Goal: Use online tool/utility: Utilize a website feature to perform a specific function

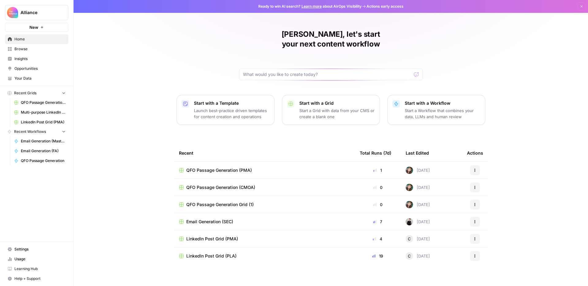
click at [40, 49] on span "Browse" at bounding box center [39, 49] width 51 height 6
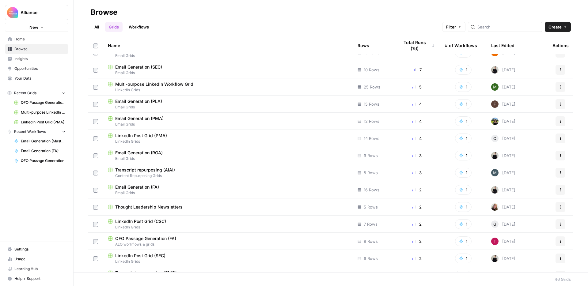
scroll to position [35, 0]
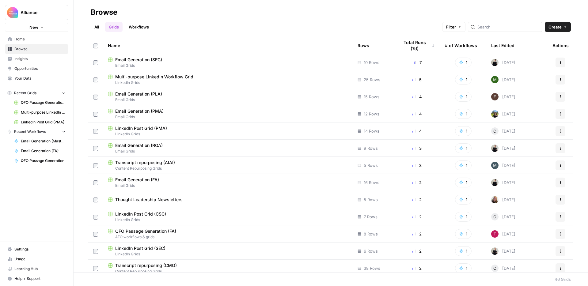
click at [186, 116] on span "Email Grids" at bounding box center [228, 117] width 240 height 6
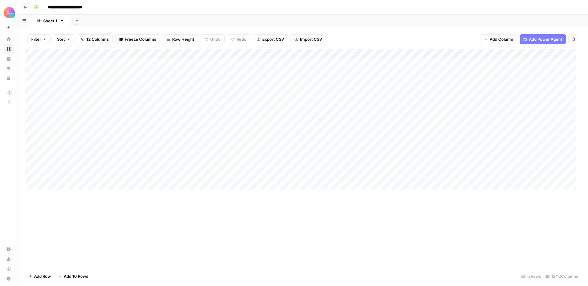
scroll to position [5, 0]
click at [149, 175] on div "Add Column" at bounding box center [303, 121] width 556 height 145
click at [150, 175] on div "Add Column" at bounding box center [303, 121] width 556 height 145
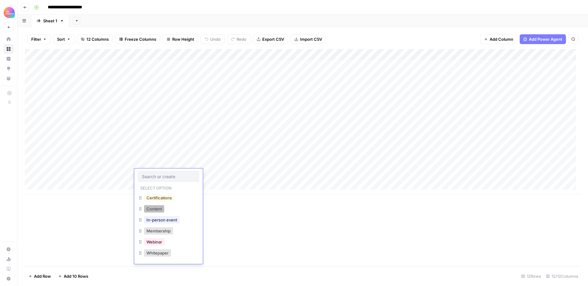
click at [153, 207] on button "Content" at bounding box center [154, 208] width 20 height 7
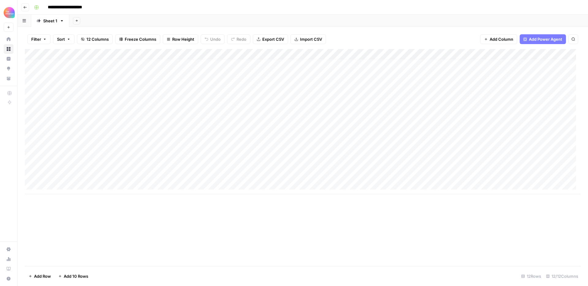
click at [216, 174] on div "Add Column" at bounding box center [303, 121] width 556 height 145
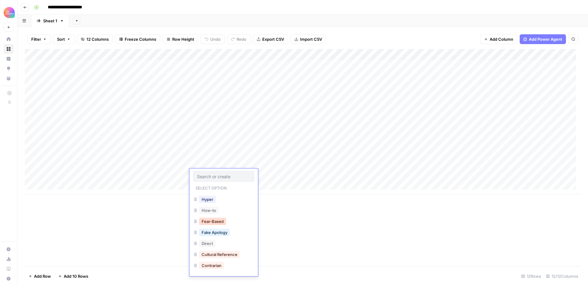
scroll to position [87, 0]
click at [219, 267] on button "Contrarian" at bounding box center [211, 265] width 25 height 7
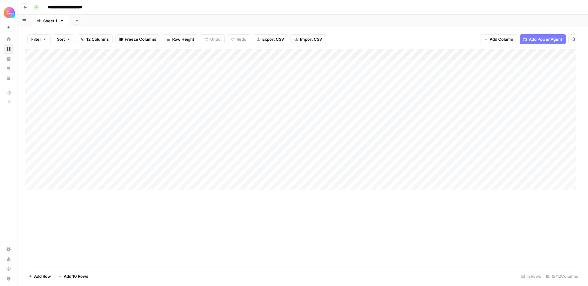
click at [266, 174] on div "Add Column" at bounding box center [303, 121] width 556 height 145
click at [266, 173] on div "Add Column" at bounding box center [303, 121] width 556 height 145
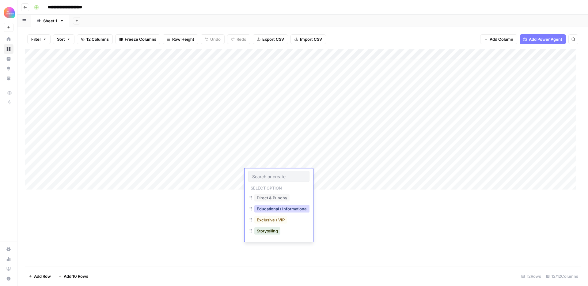
click at [277, 208] on button "Educational / Informational" at bounding box center [281, 208] width 55 height 7
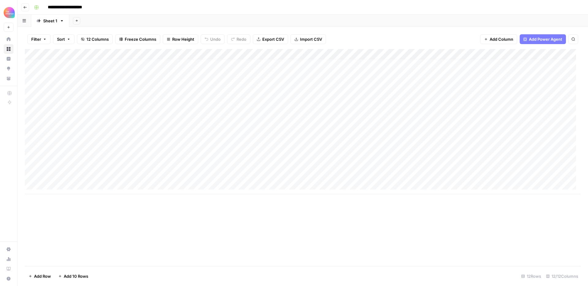
click at [317, 174] on div "Add Column" at bounding box center [303, 121] width 556 height 145
click at [321, 174] on div "Add Column" at bounding box center [303, 121] width 556 height 145
click at [365, 177] on div "Add Column" at bounding box center [303, 121] width 556 height 145
click at [365, 177] on textarea "**********" at bounding box center [349, 174] width 98 height 9
click at [384, 206] on div "Add Column" at bounding box center [303, 157] width 556 height 217
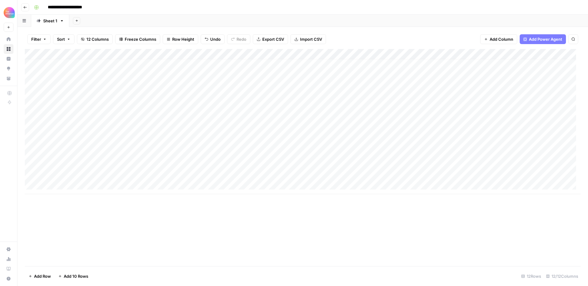
click at [490, 171] on div "Add Column" at bounding box center [303, 121] width 556 height 145
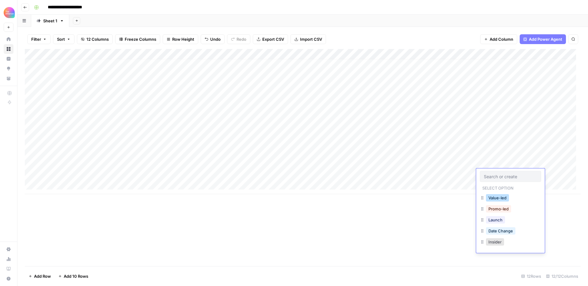
click at [499, 196] on button "Value-led" at bounding box center [497, 197] width 23 height 7
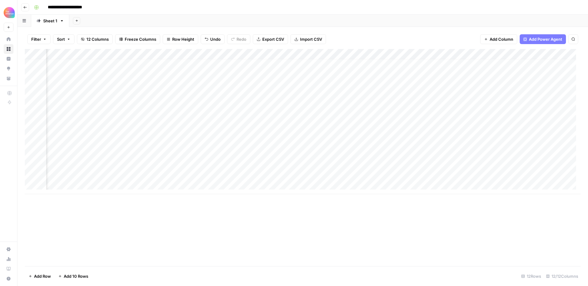
scroll to position [5, 322]
click at [382, 176] on div "Add Column" at bounding box center [303, 121] width 556 height 145
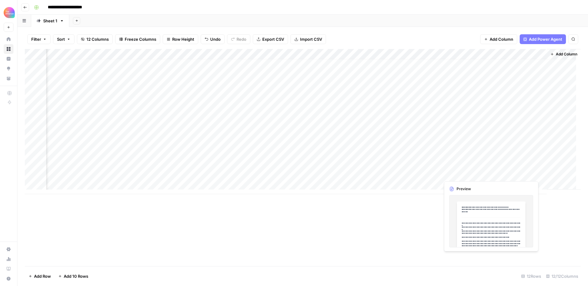
click at [502, 173] on div "Add Column" at bounding box center [303, 121] width 556 height 145
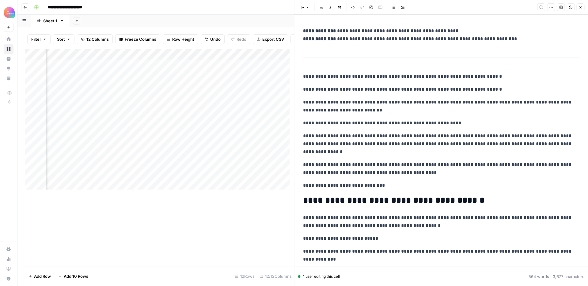
click at [579, 7] on icon "button" at bounding box center [581, 8] width 4 height 4
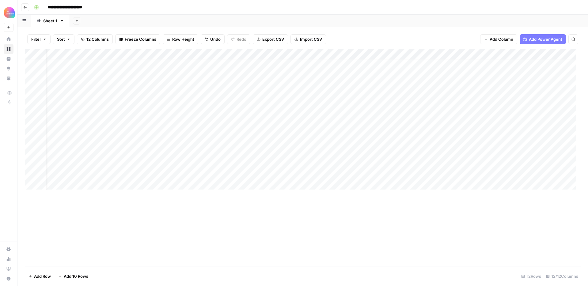
scroll to position [5, 0]
click at [205, 175] on div "Add Column" at bounding box center [303, 121] width 556 height 145
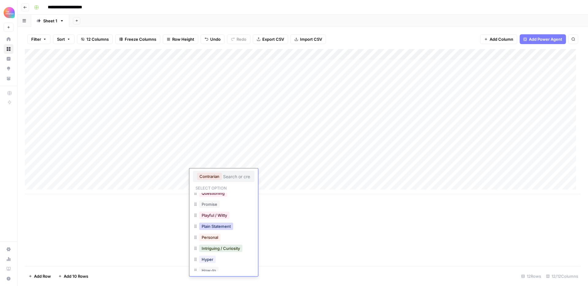
scroll to position [27, 0]
click at [224, 225] on button "Plain Statement" at bounding box center [216, 225] width 34 height 7
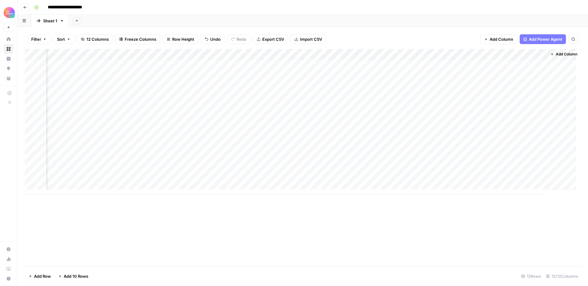
scroll to position [5, 322]
click at [426, 175] on div "Add Column" at bounding box center [303, 121] width 556 height 145
click at [519, 175] on div "Add Column" at bounding box center [303, 121] width 556 height 145
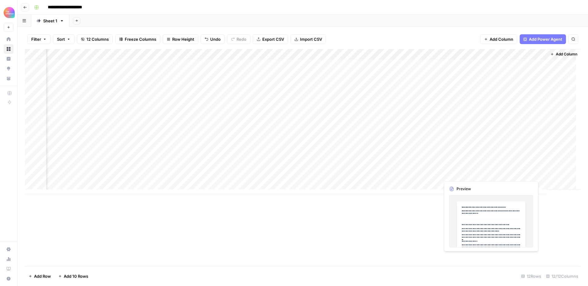
click at [517, 174] on div "Add Column" at bounding box center [303, 121] width 556 height 145
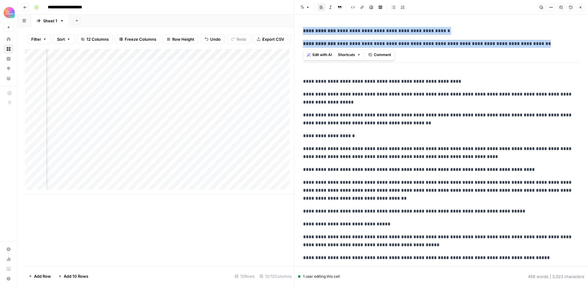
drag, startPoint x: 302, startPoint y: 30, endPoint x: 561, endPoint y: 42, distance: 258.6
copy div "**********"
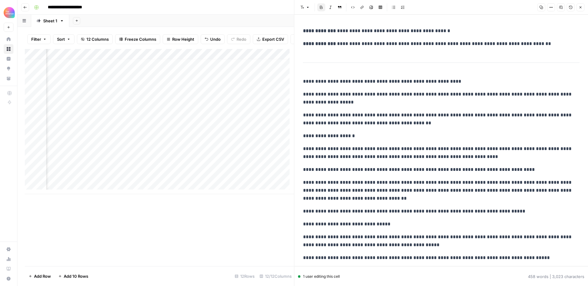
drag, startPoint x: 348, startPoint y: 110, endPoint x: 320, endPoint y: 95, distance: 31.7
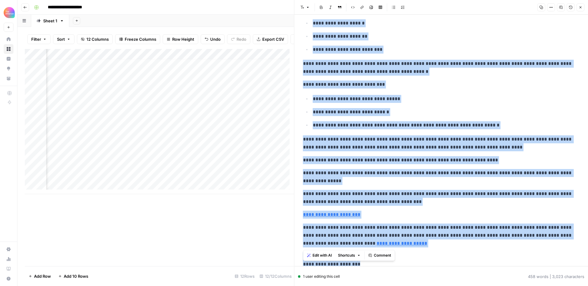
scroll to position [362, 0]
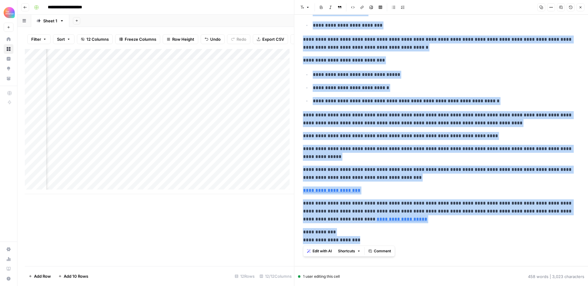
drag, startPoint x: 303, startPoint y: 82, endPoint x: 419, endPoint y: 240, distance: 196.9
copy div "**********"
